Goal: Transaction & Acquisition: Obtain resource

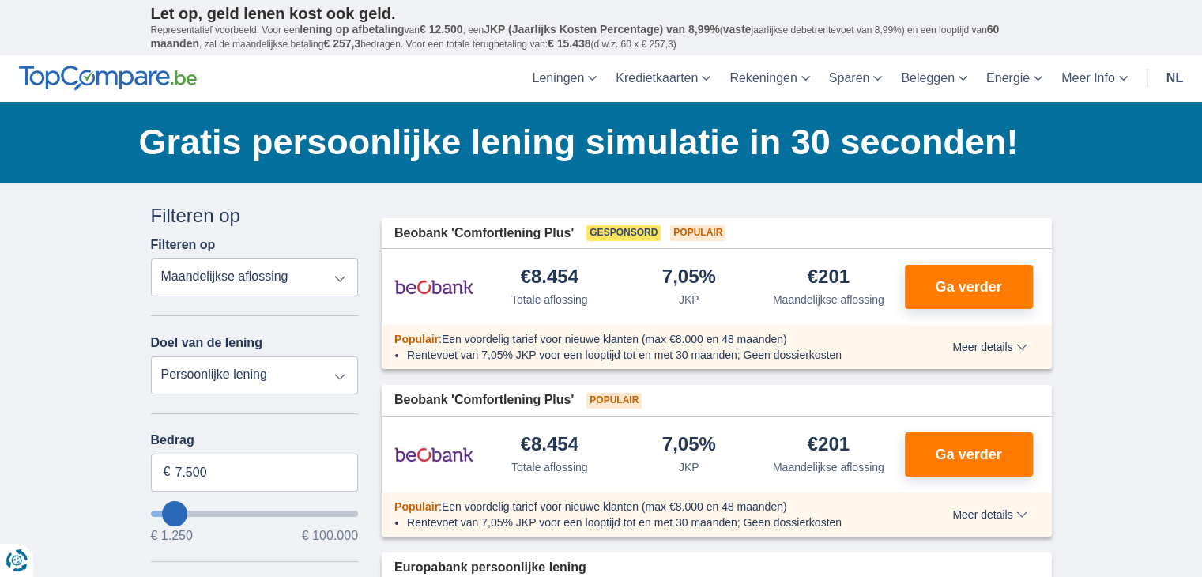
click at [645, 178] on div "Gratis persoonlijke lening simulatie in 30 seconden! Bespaar tot €3.800* Onze b…" at bounding box center [601, 142] width 925 height 81
click at [323, 367] on select "Persoonlijke lening Auto Moto / fiets Mobilhome / caravan Renovatie Energie Sch…" at bounding box center [255, 375] width 208 height 38
select select "overdrafts"
click at [151, 356] on select "Persoonlijke lening Auto Moto / fiets Mobilhome / caravan Renovatie Energie Sch…" at bounding box center [255, 375] width 208 height 38
type input "2.000"
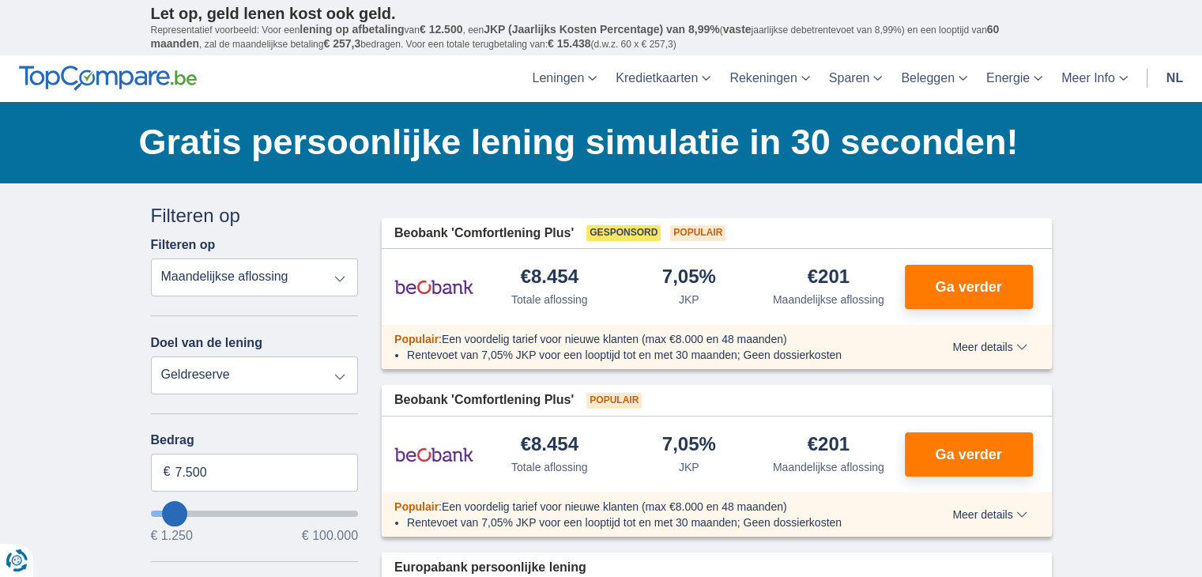
type input "2500"
select select "24"
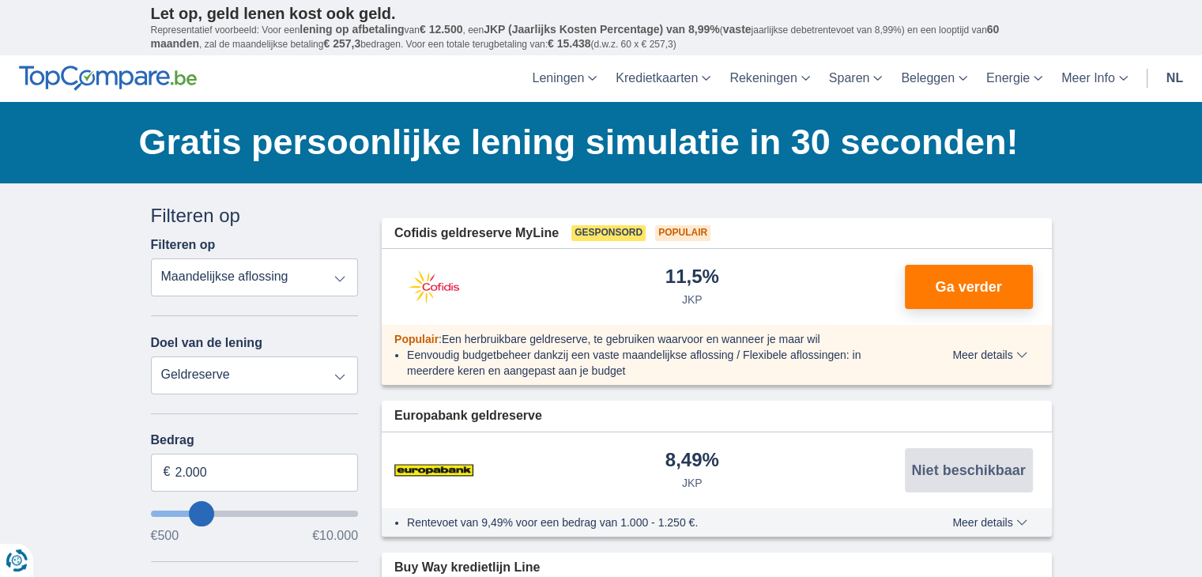
drag, startPoint x: 198, startPoint y: 514, endPoint x: 167, endPoint y: 506, distance: 32.0
type input "500"
select select "18"
type input "500"
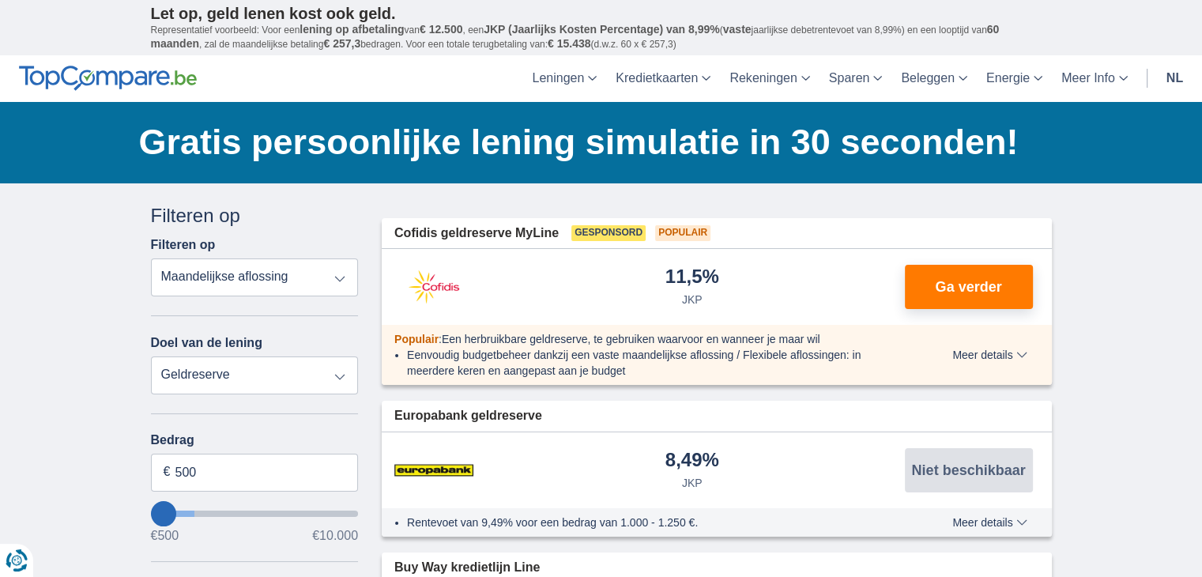
click at [167, 511] on input "wantToBorrow" at bounding box center [255, 514] width 208 height 6
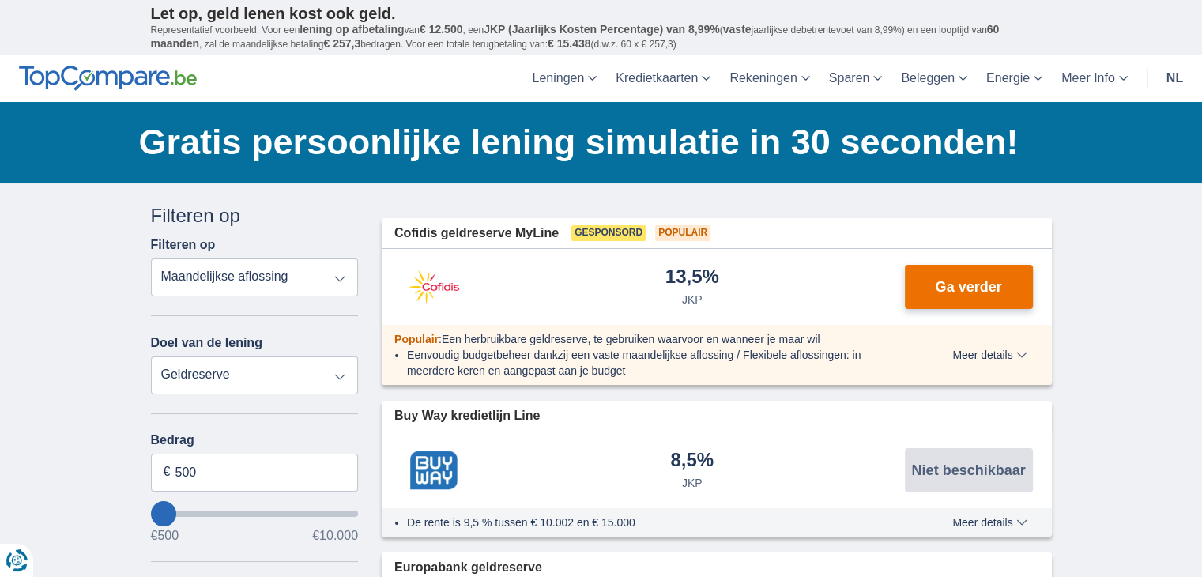
click at [970, 294] on button "Ga verder" at bounding box center [969, 287] width 128 height 44
